Goal: Information Seeking & Learning: Learn about a topic

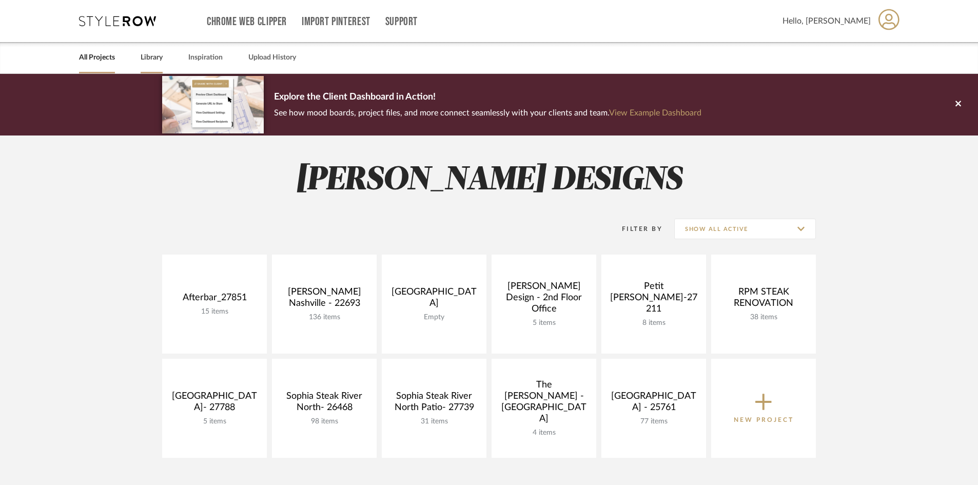
click at [141, 67] on div "Library" at bounding box center [152, 57] width 22 height 31
click at [148, 58] on link "Library" at bounding box center [152, 58] width 22 height 14
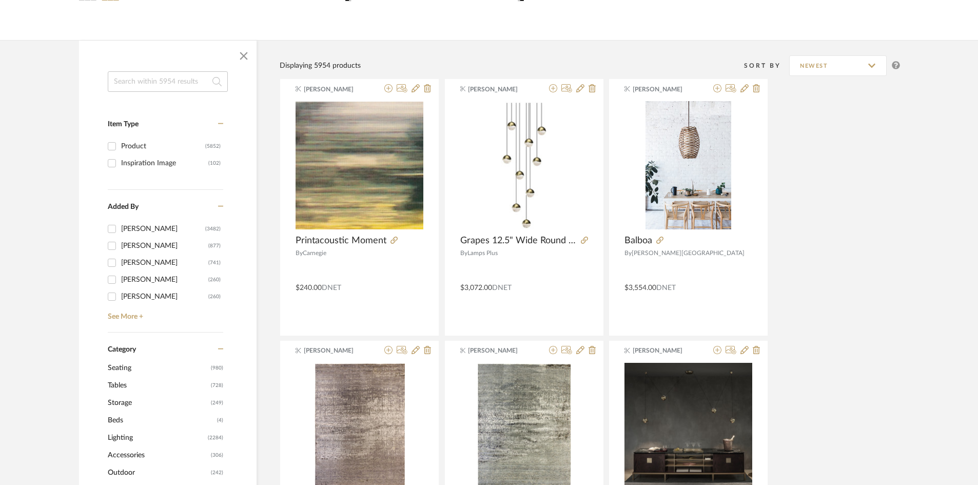
scroll to position [154, 0]
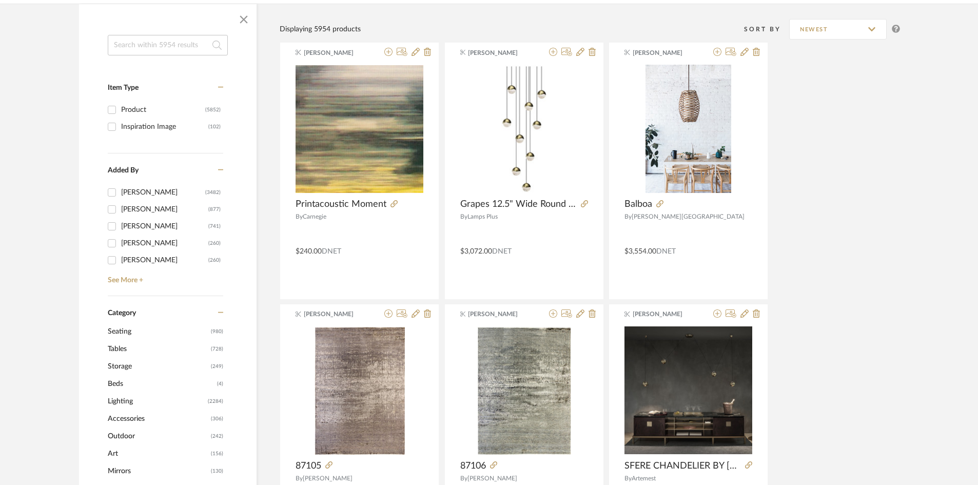
click at [136, 399] on span "Lighting" at bounding box center [156, 401] width 97 height 17
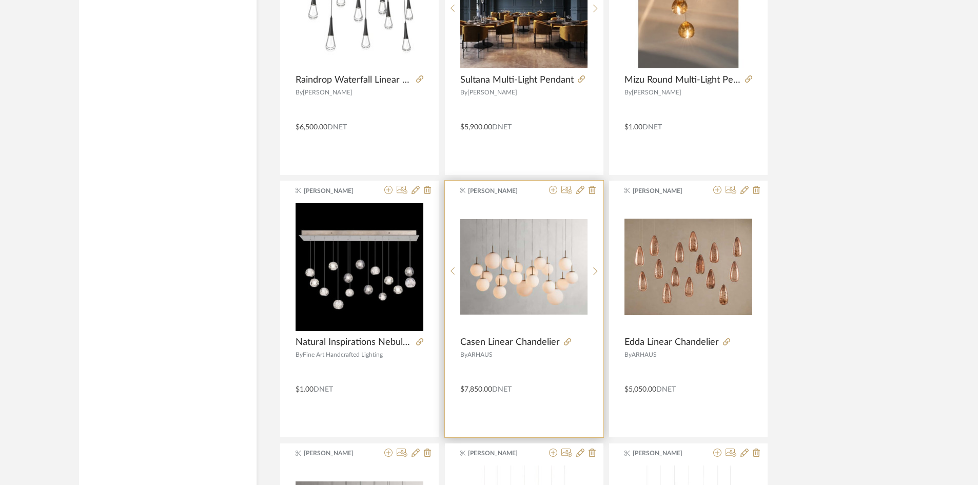
scroll to position [2411, 0]
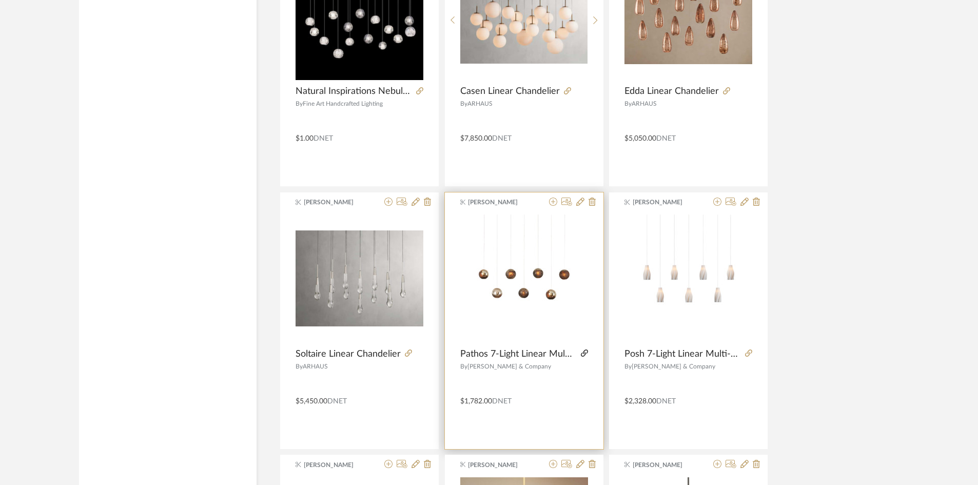
click at [585, 349] on icon at bounding box center [584, 352] width 7 height 7
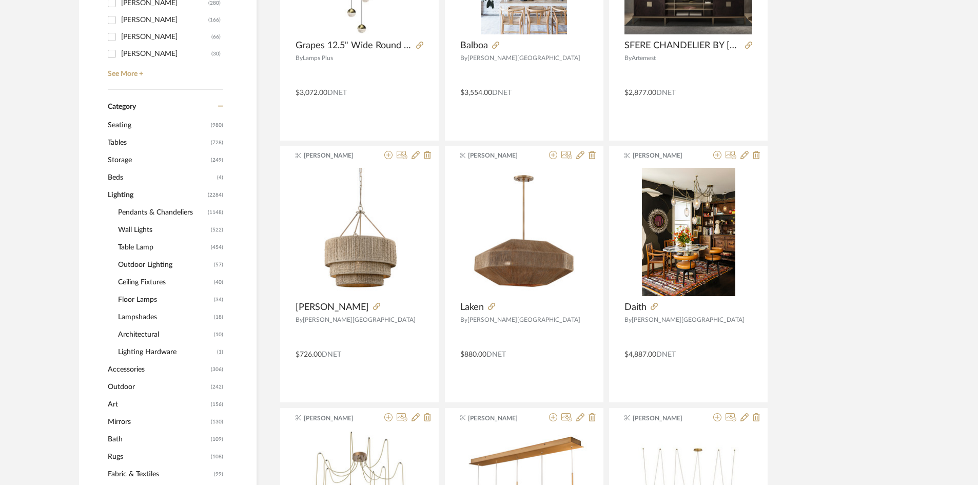
scroll to position [359, 0]
click at [148, 212] on span "Pendants & Chandeliers" at bounding box center [161, 211] width 87 height 17
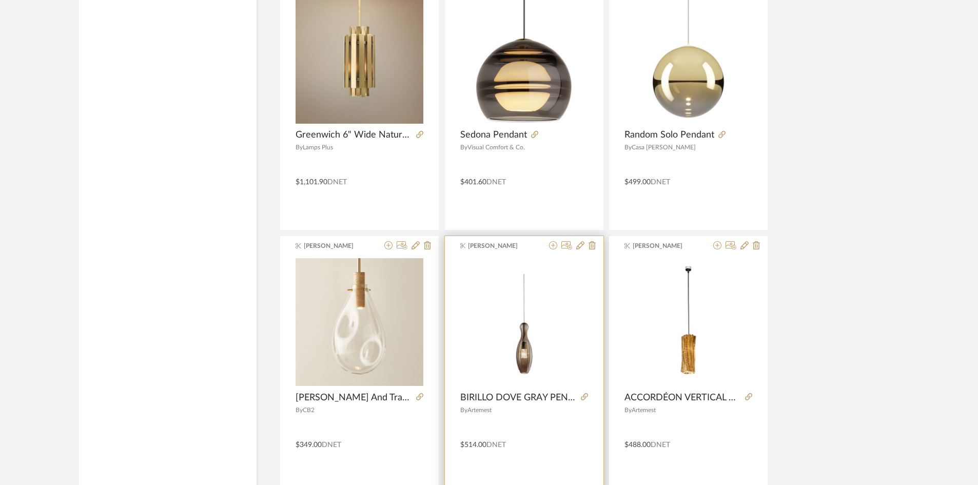
scroll to position [3010, 0]
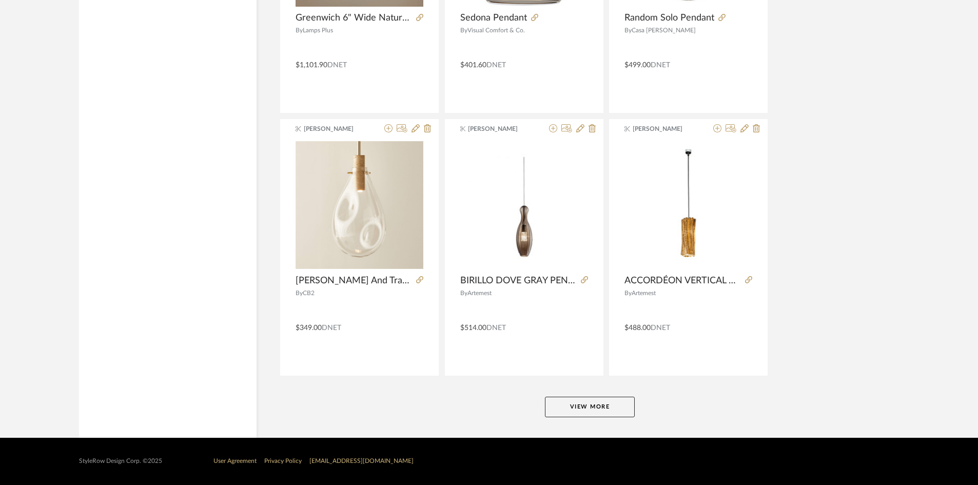
click at [612, 410] on button "View More" at bounding box center [590, 407] width 90 height 21
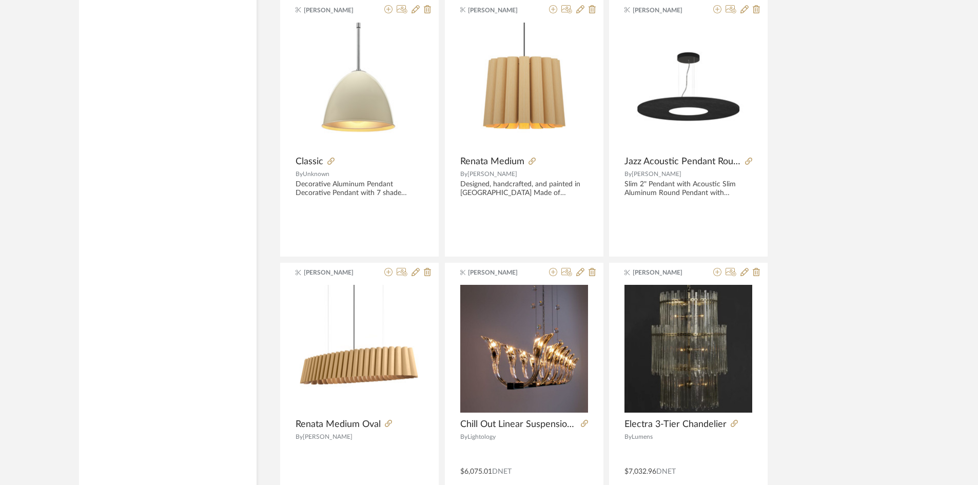
scroll to position [6159, 0]
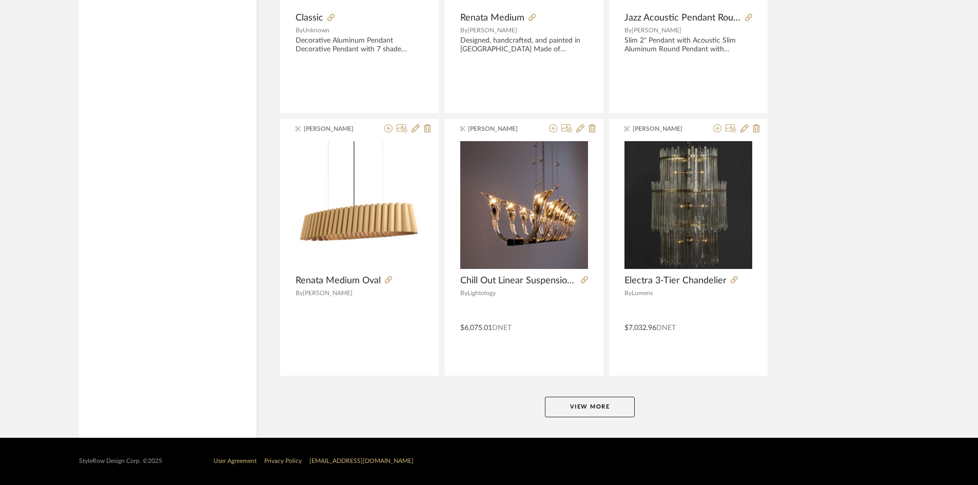
click at [601, 415] on button "View More" at bounding box center [590, 407] width 90 height 21
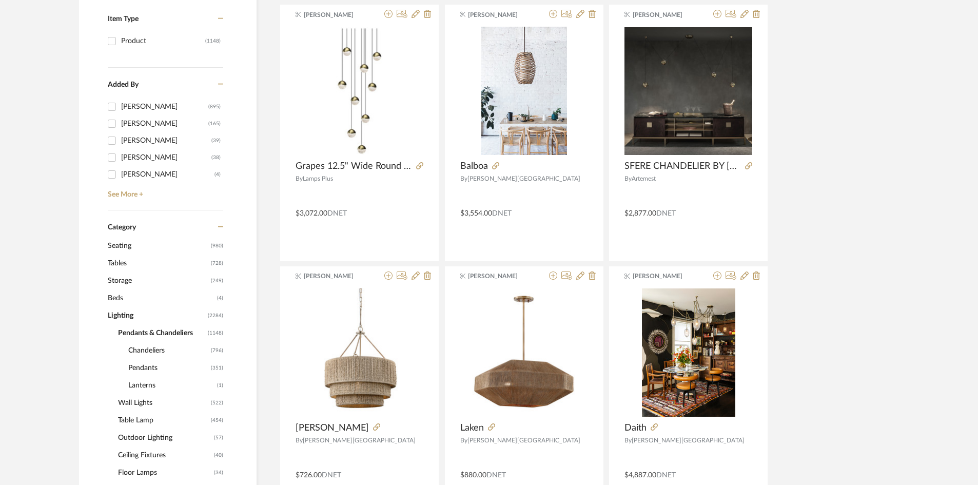
scroll to position [0, 0]
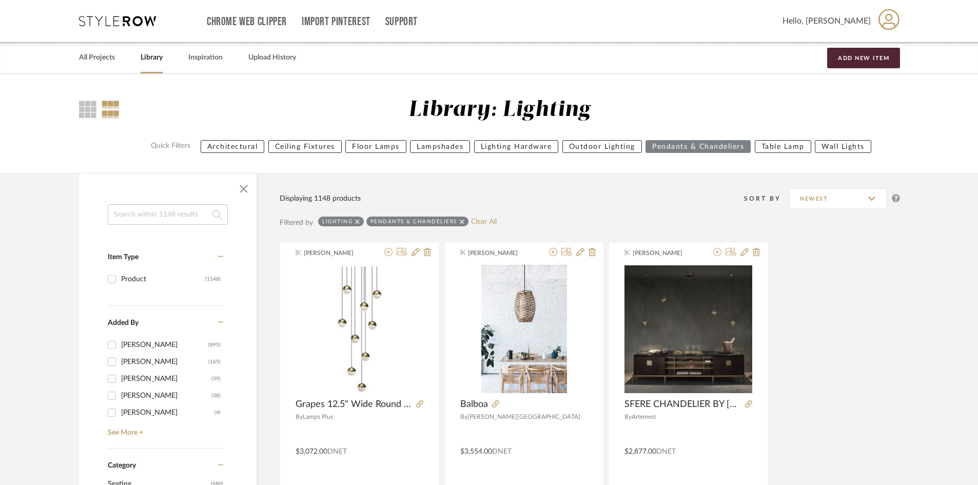
click at [161, 57] on link "Library" at bounding box center [152, 58] width 22 height 14
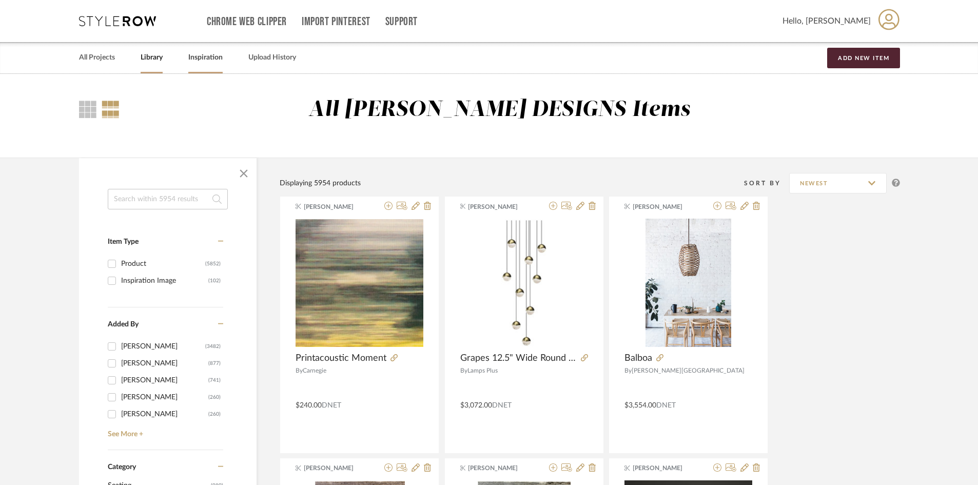
click at [205, 56] on link "Inspiration" at bounding box center [205, 58] width 34 height 14
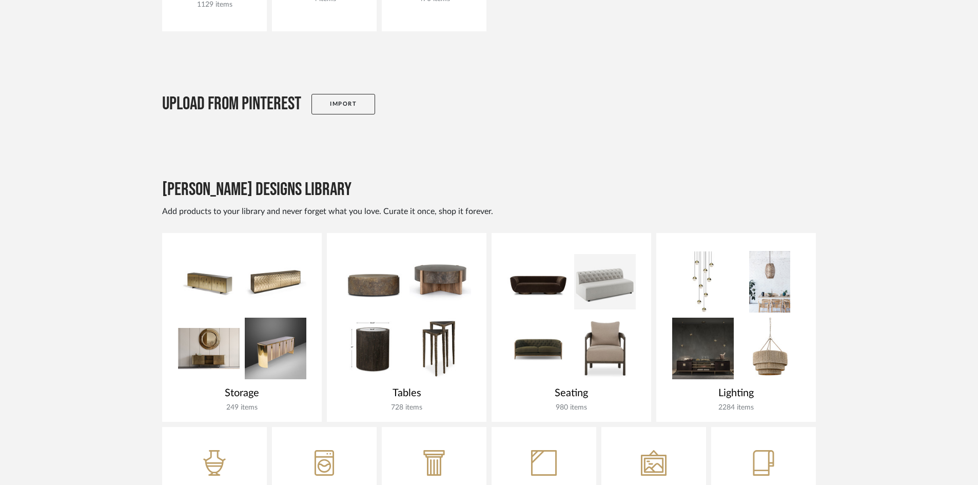
scroll to position [257, 0]
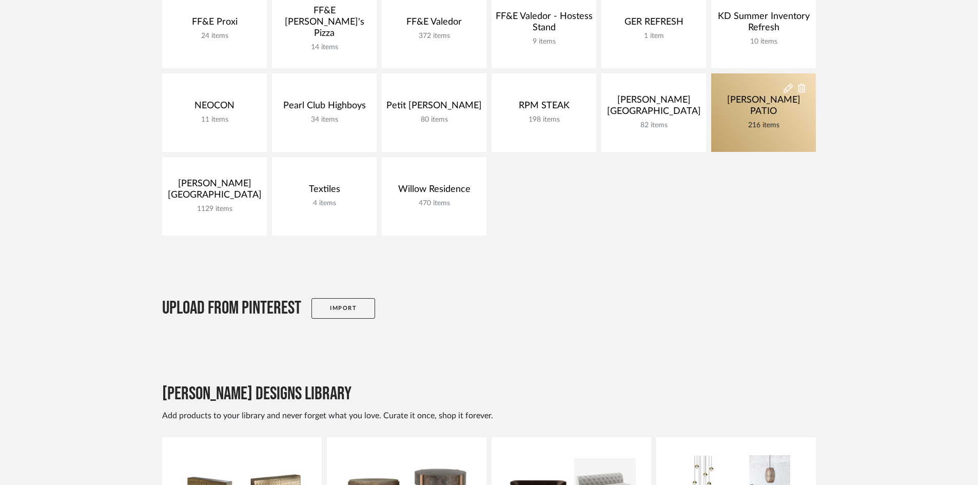
click at [750, 126] on link "[PERSON_NAME] PATIO 216 items" at bounding box center [763, 112] width 105 height 79
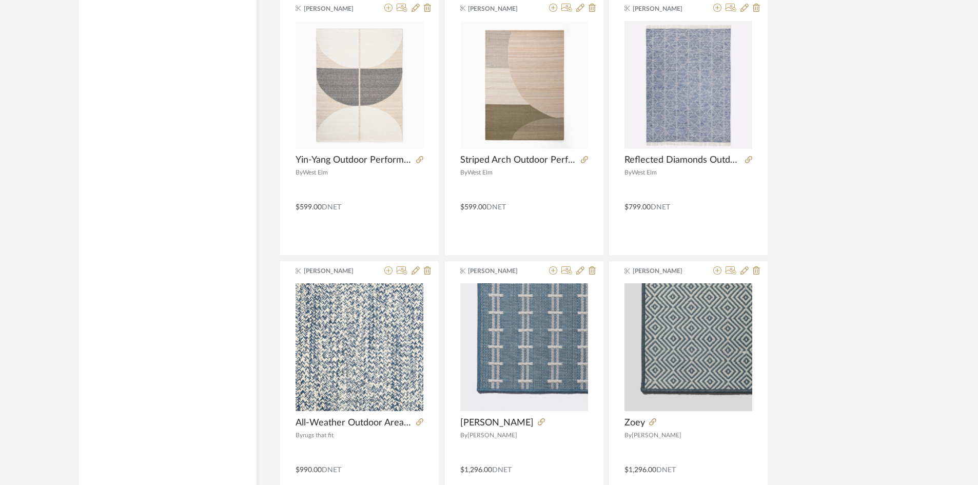
scroll to position [2422, 0]
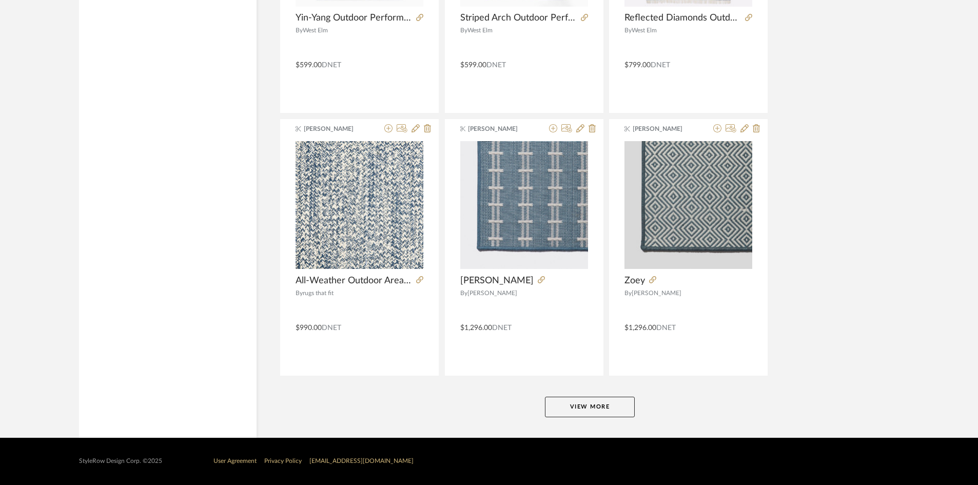
click at [600, 407] on button "View More" at bounding box center [590, 407] width 90 height 21
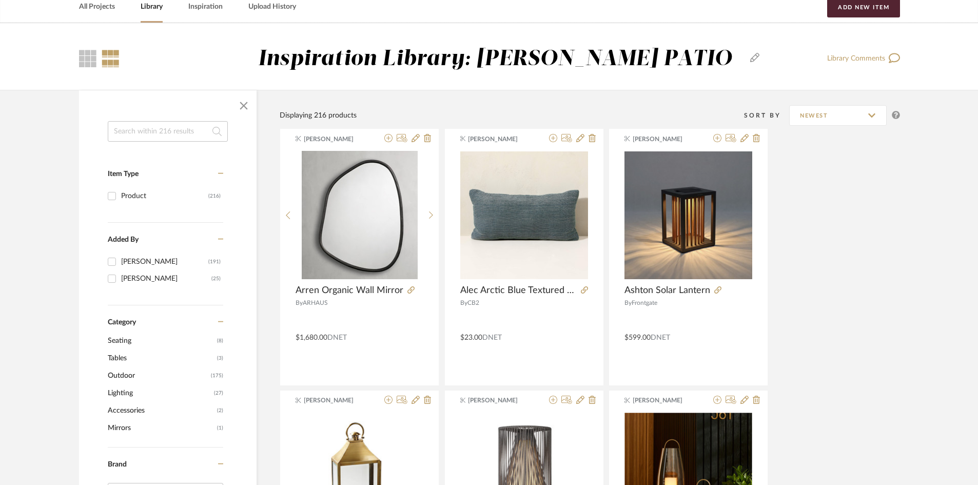
scroll to position [205, 0]
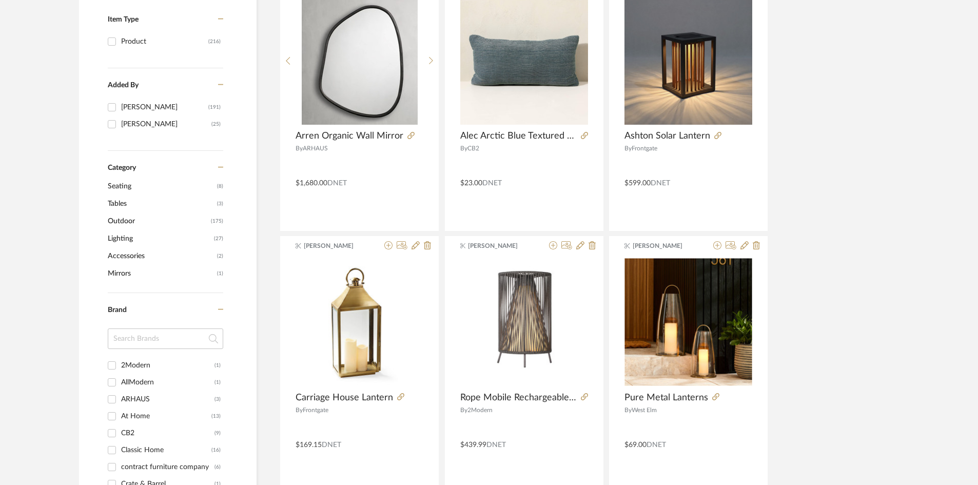
click at [119, 239] on span "Lighting" at bounding box center [160, 238] width 104 height 17
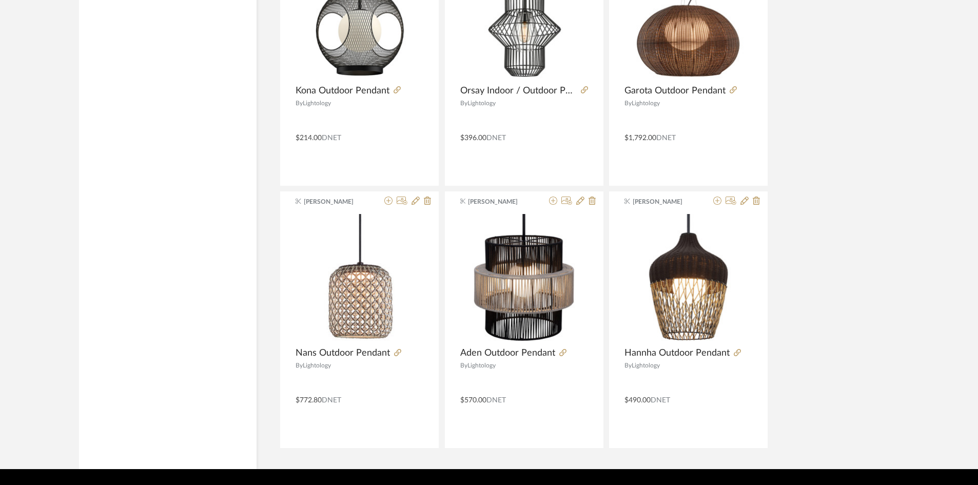
scroll to position [2149, 0]
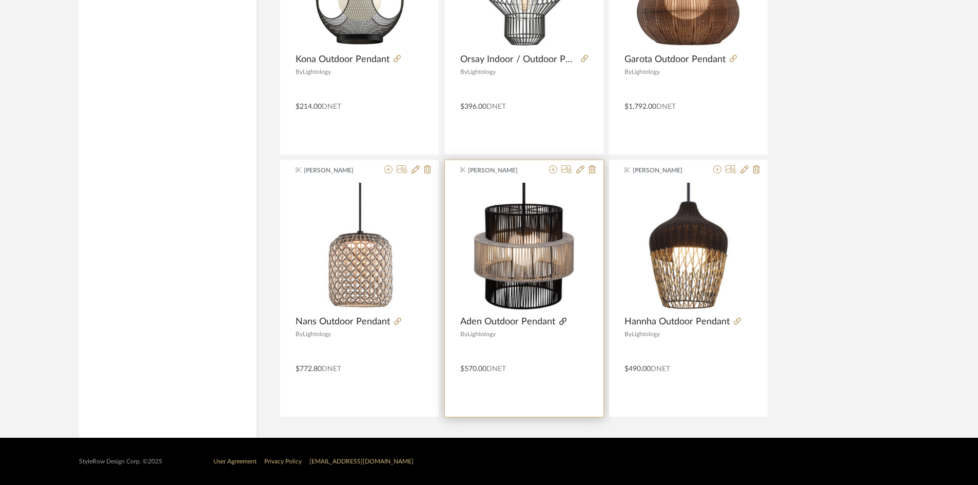
click at [563, 321] on icon at bounding box center [562, 321] width 7 height 7
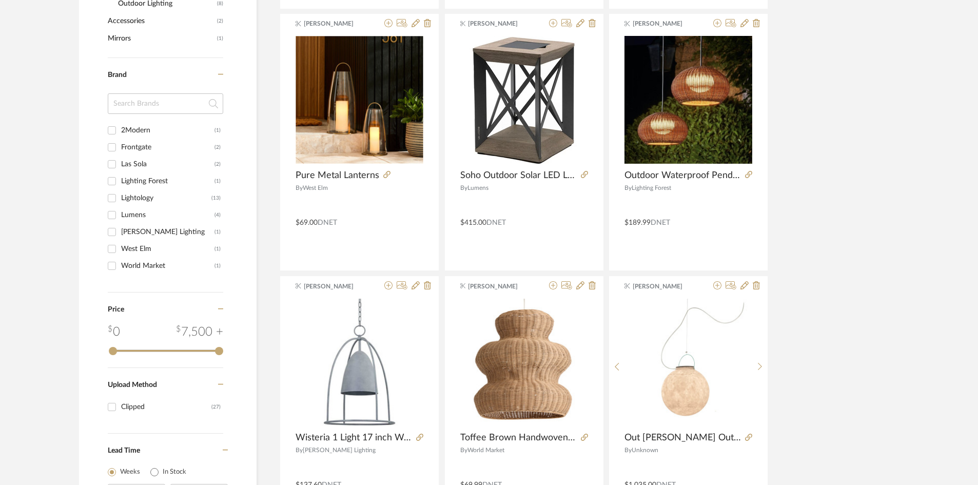
scroll to position [456, 0]
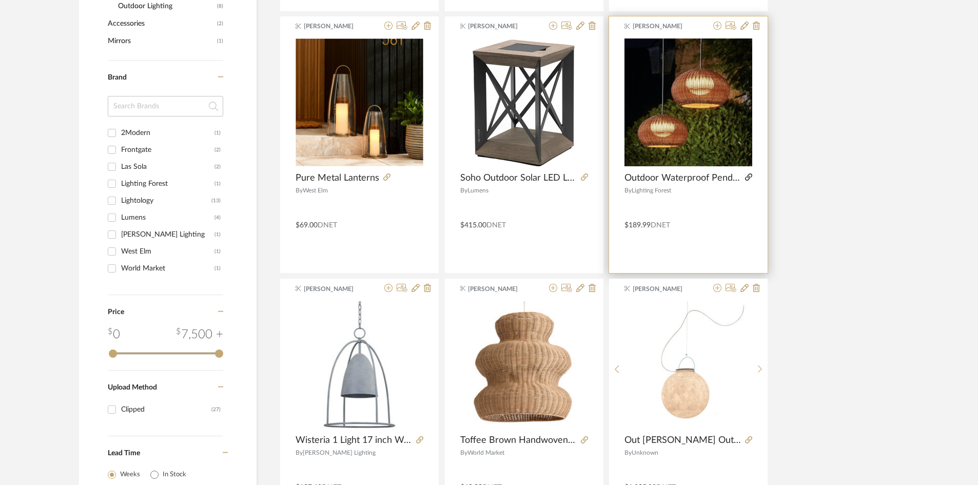
click at [748, 175] on icon at bounding box center [748, 176] width 7 height 7
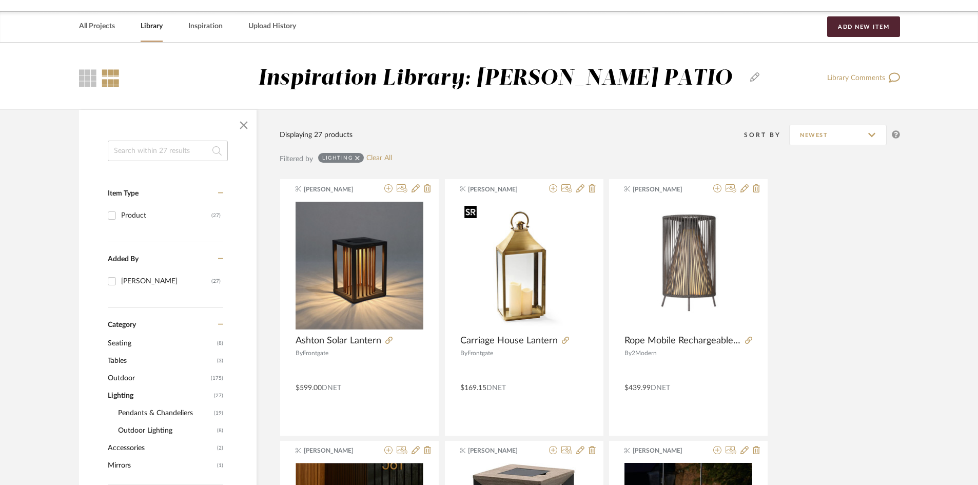
scroll to position [0, 0]
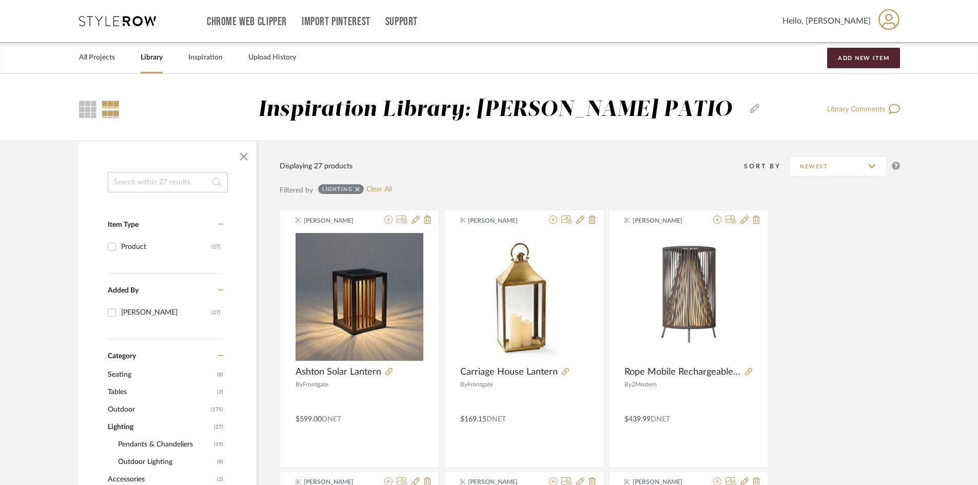
click at [150, 62] on link "Library" at bounding box center [152, 58] width 22 height 14
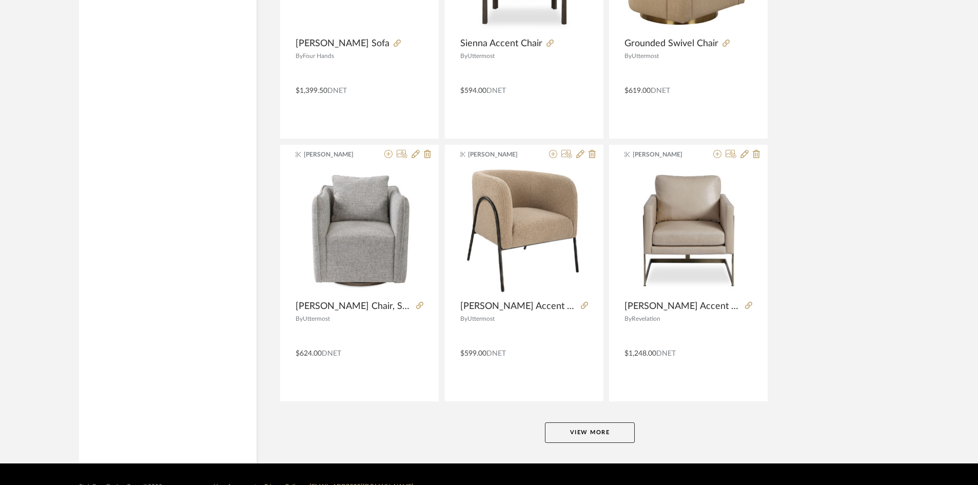
scroll to position [2964, 0]
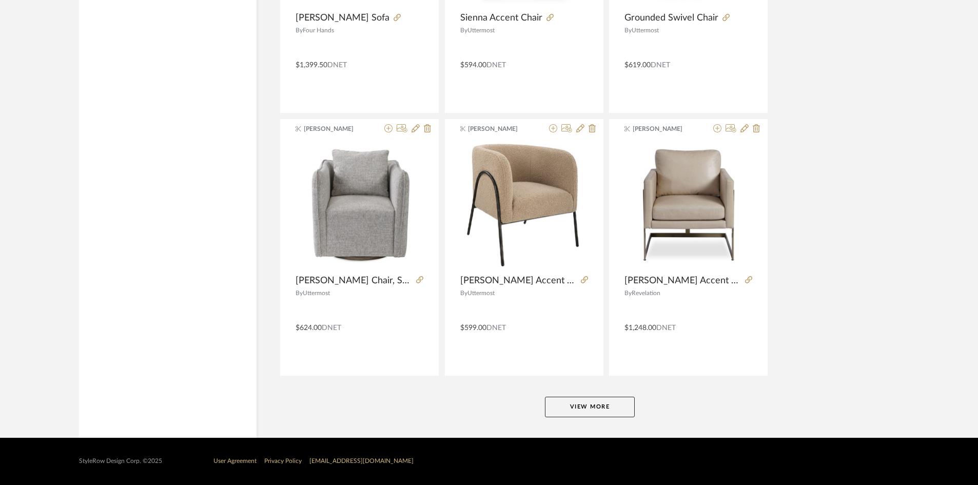
drag, startPoint x: 616, startPoint y: 414, endPoint x: 602, endPoint y: 411, distance: 14.1
click at [602, 411] on button "View More" at bounding box center [590, 407] width 90 height 21
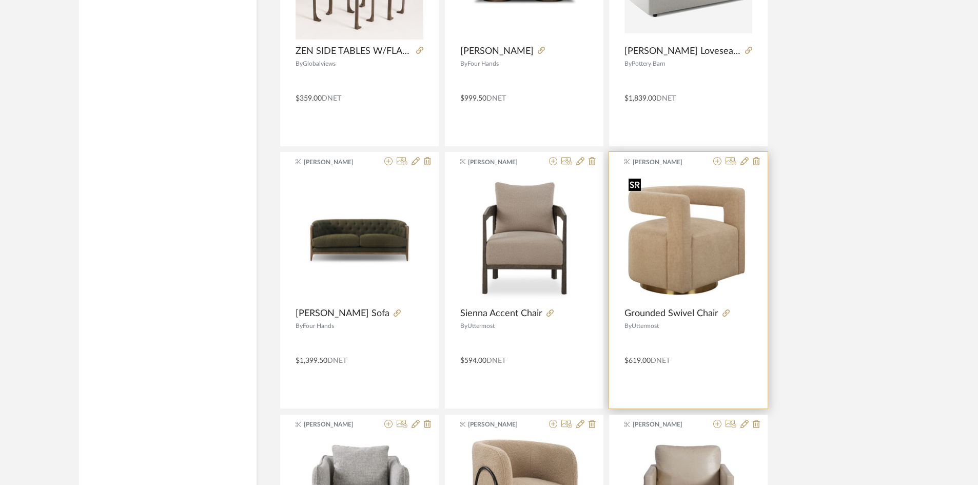
scroll to position [2656, 0]
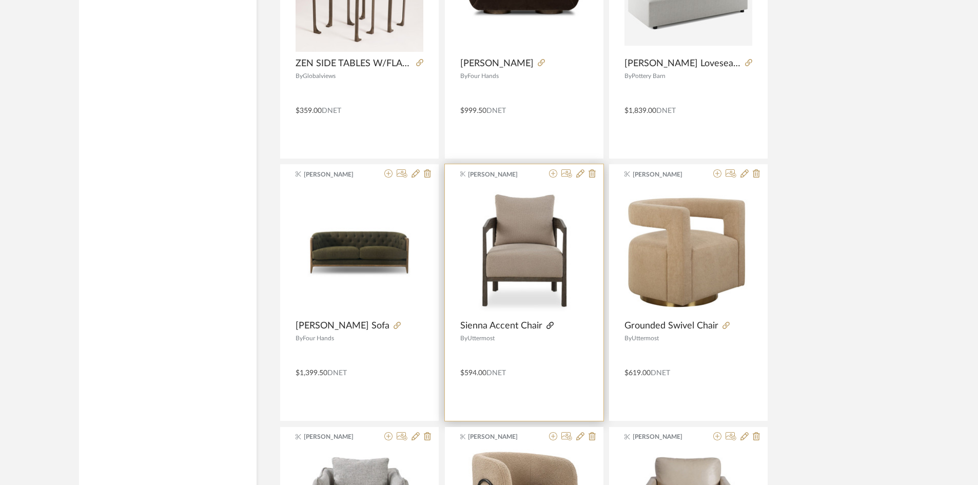
click at [548, 327] on icon at bounding box center [549, 325] width 7 height 7
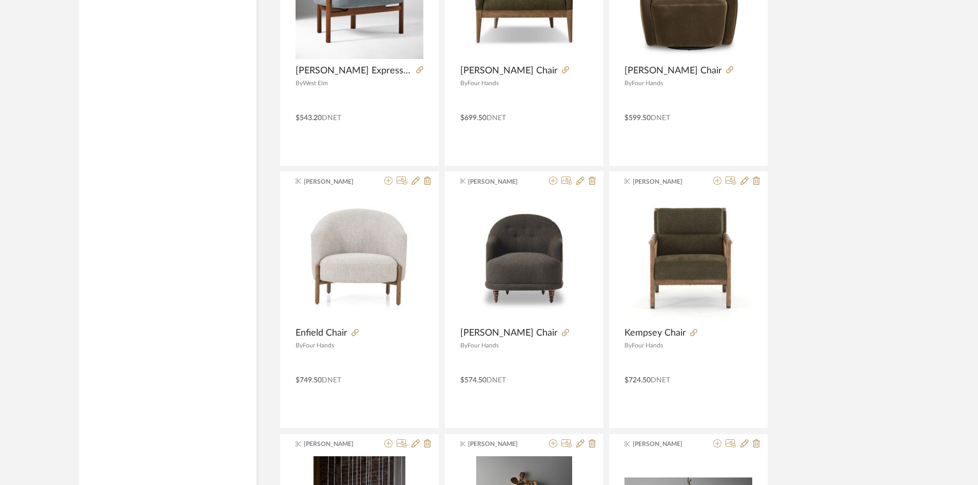
scroll to position [3900, 0]
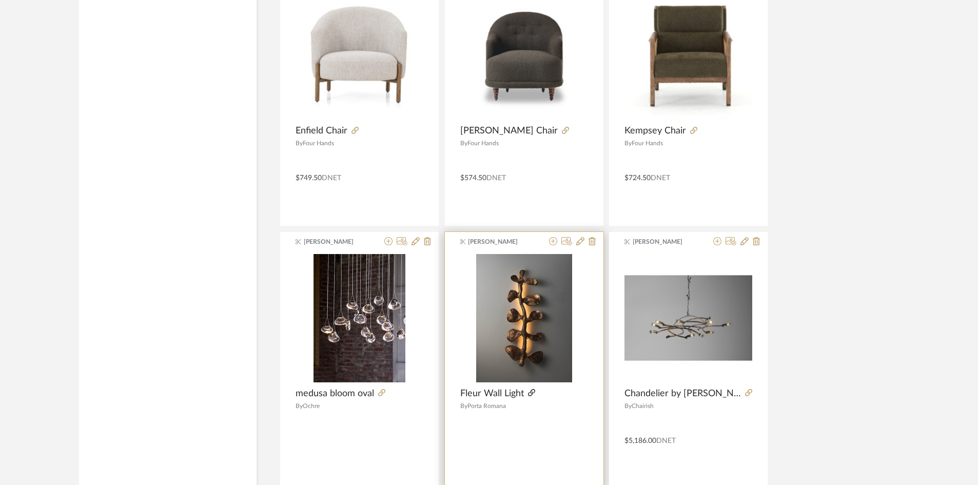
click at [529, 390] on icon at bounding box center [531, 392] width 7 height 7
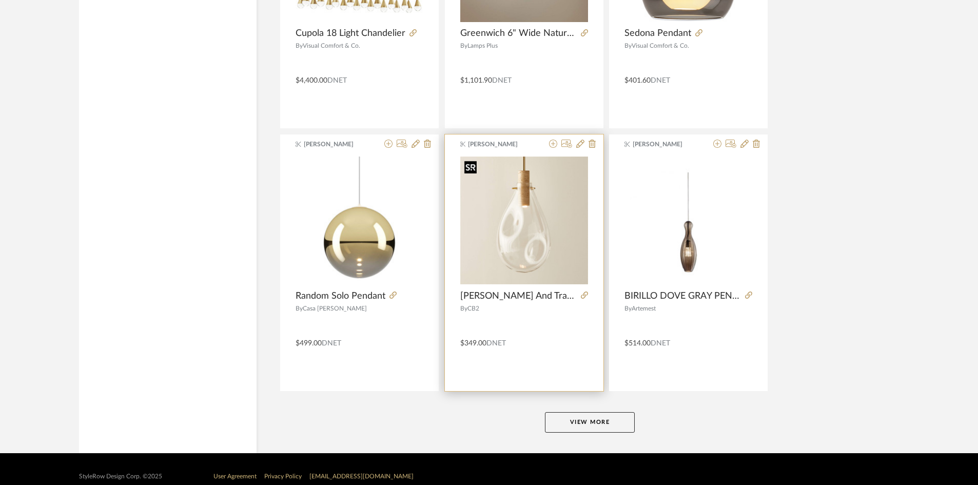
scroll to position [6113, 0]
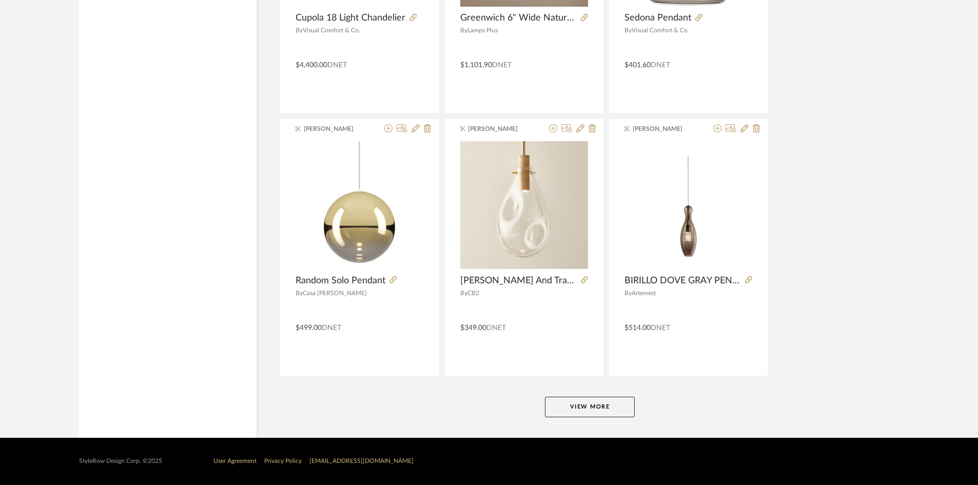
click at [599, 401] on button "View More" at bounding box center [590, 407] width 90 height 21
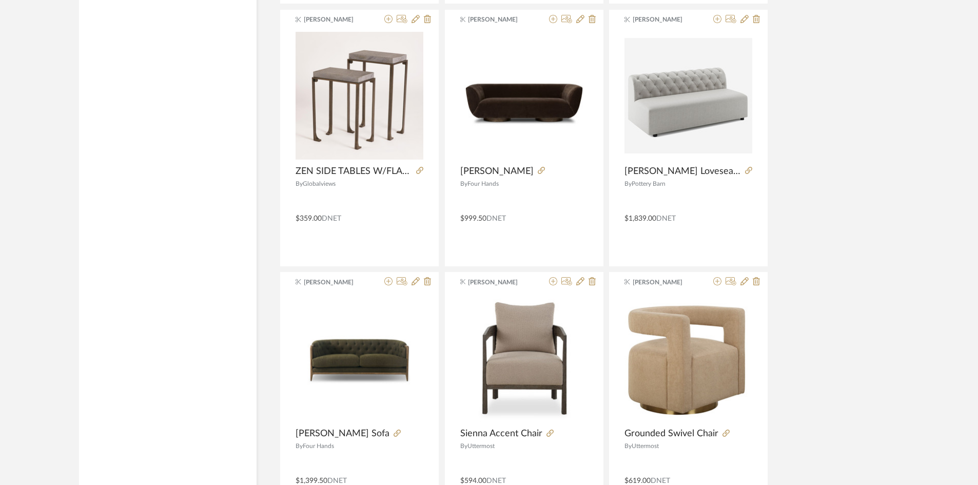
scroll to position [2506, 0]
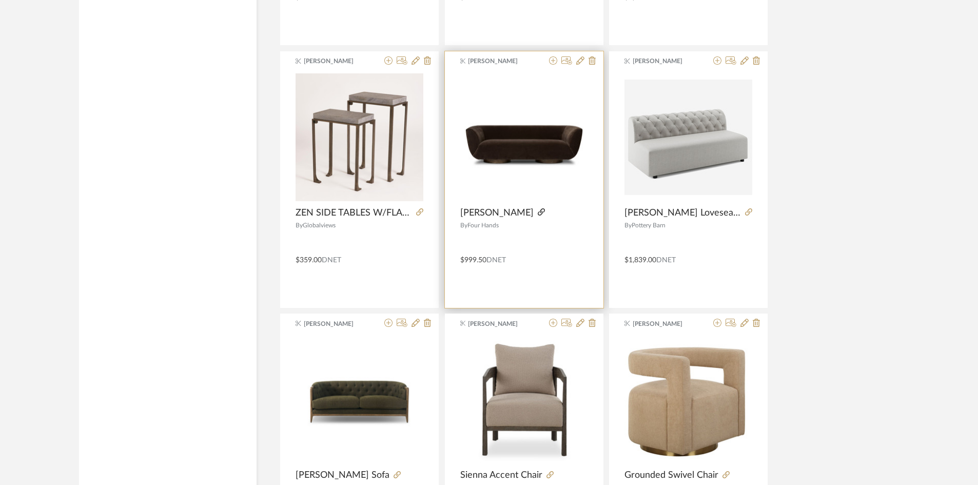
click at [538, 211] on icon at bounding box center [541, 211] width 7 height 7
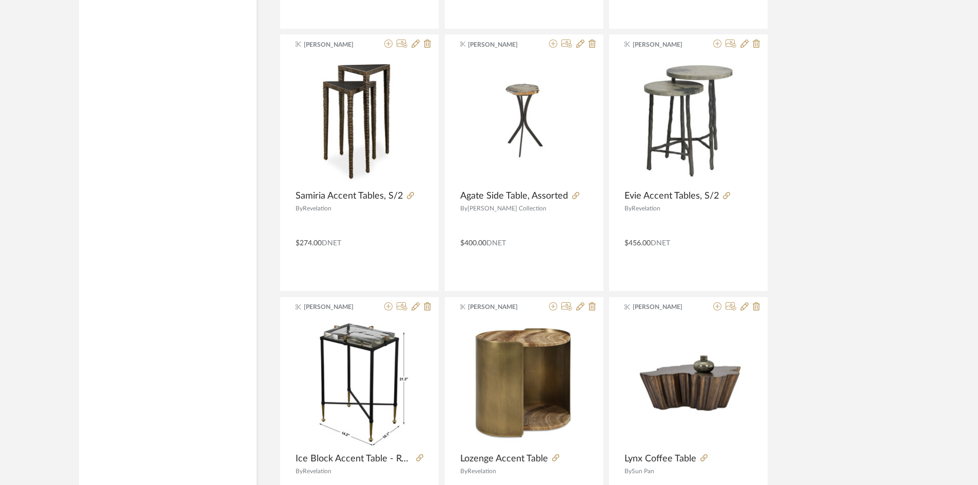
scroll to position [1583, 0]
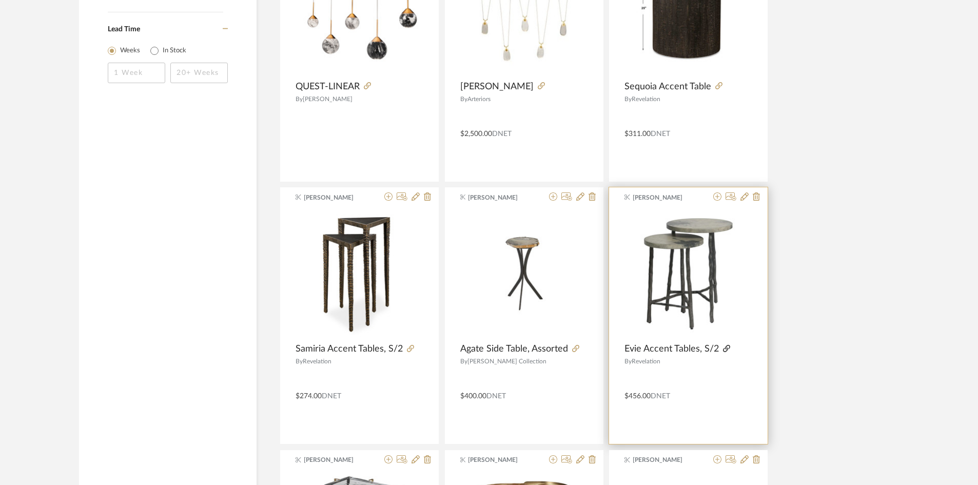
click at [723, 348] on icon at bounding box center [726, 348] width 7 height 7
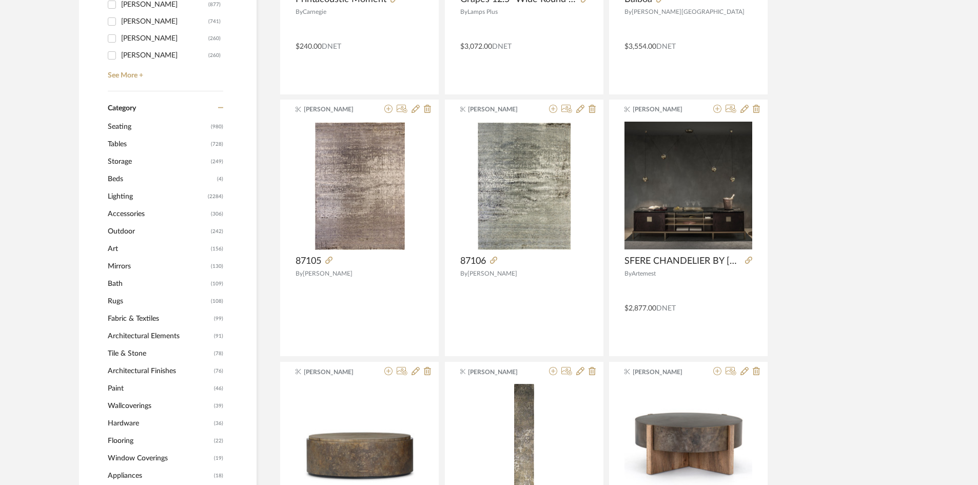
scroll to position [351, 0]
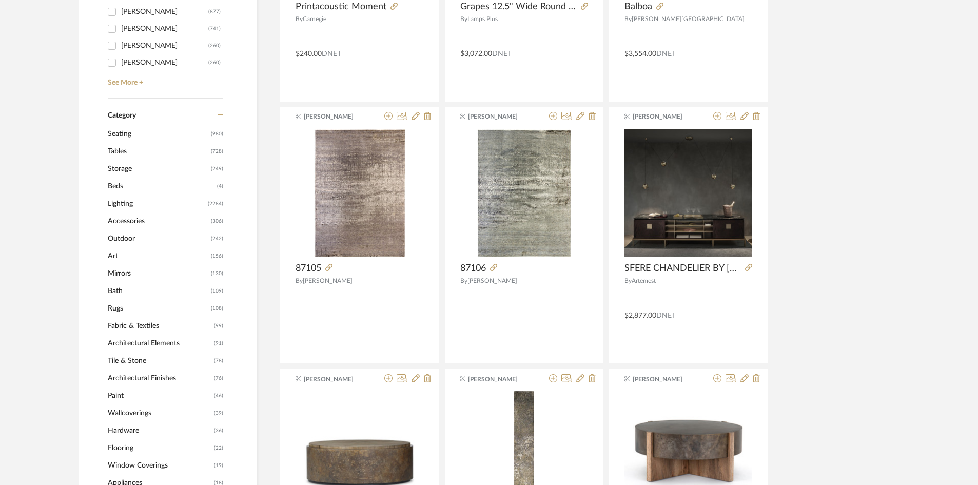
click at [121, 152] on span "Tables" at bounding box center [158, 151] width 101 height 17
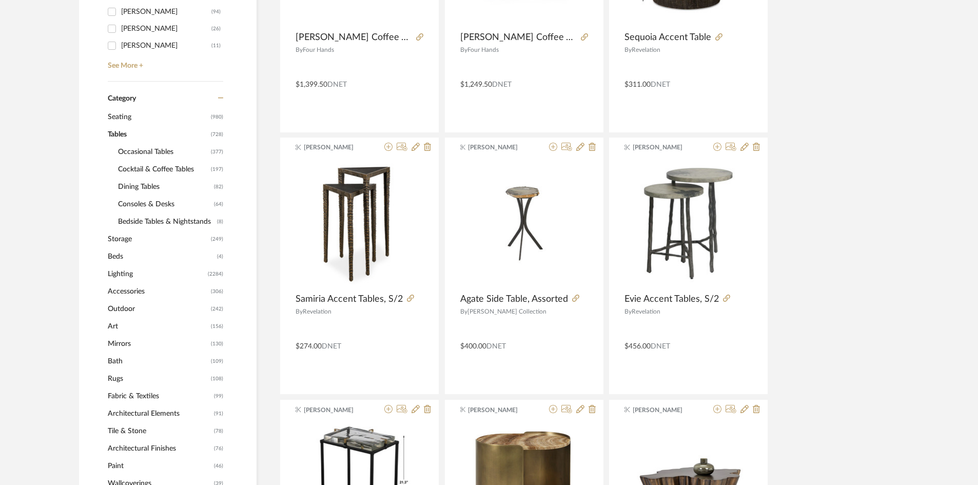
scroll to position [350, 0]
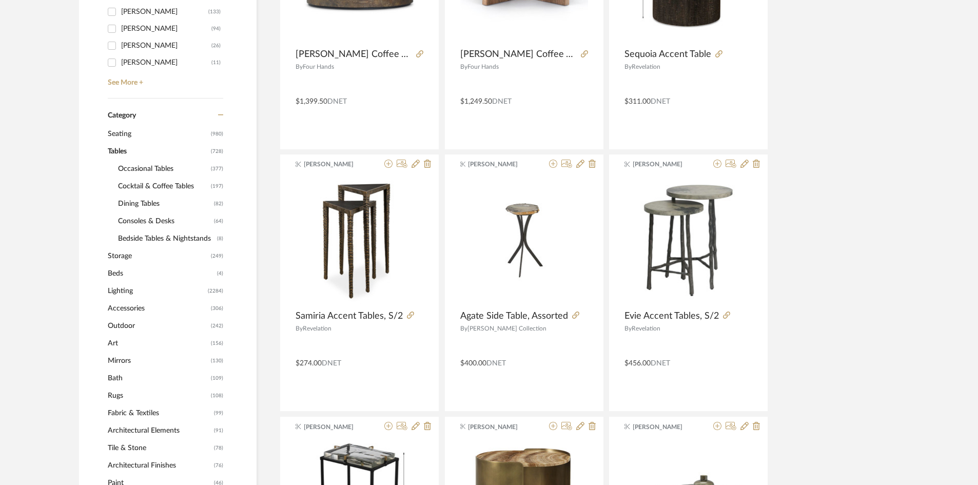
click at [148, 184] on span "Cocktail & Coffee Tables" at bounding box center [163, 186] width 90 height 17
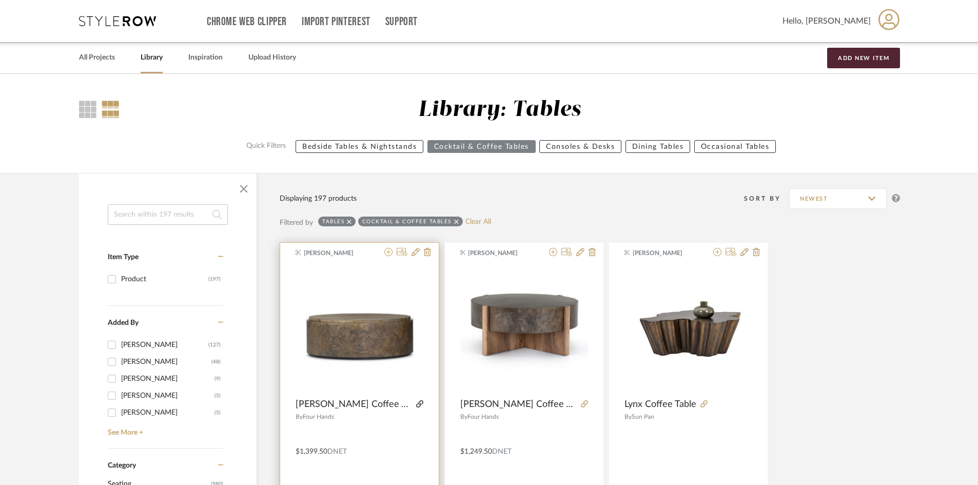
click at [416, 402] on icon at bounding box center [419, 403] width 7 height 7
